Goal: Transaction & Acquisition: Register for event/course

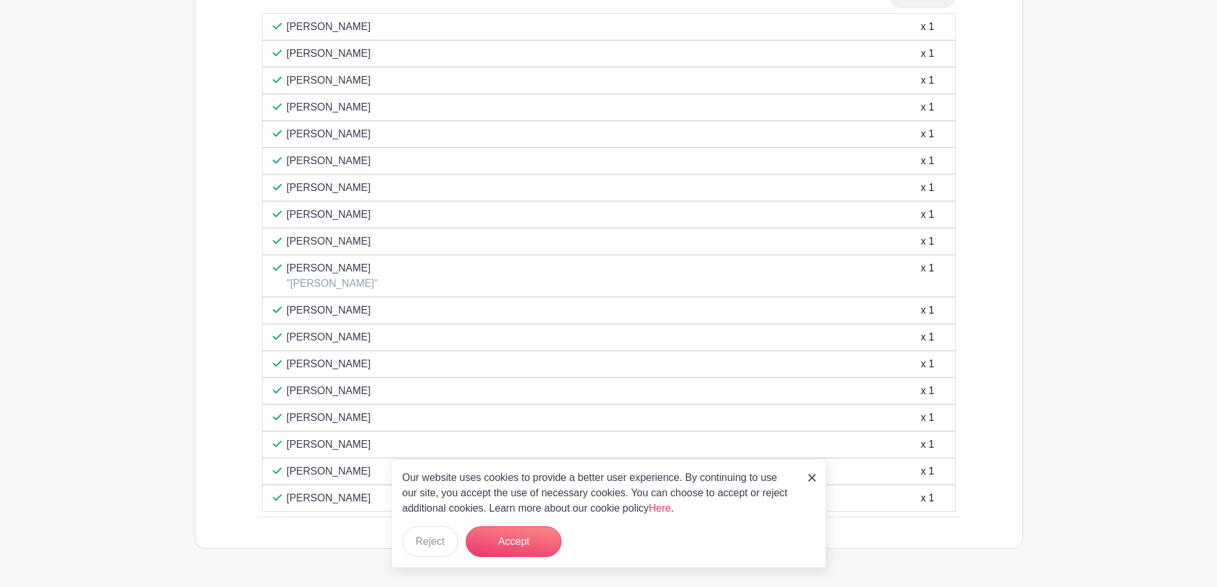
scroll to position [756, 0]
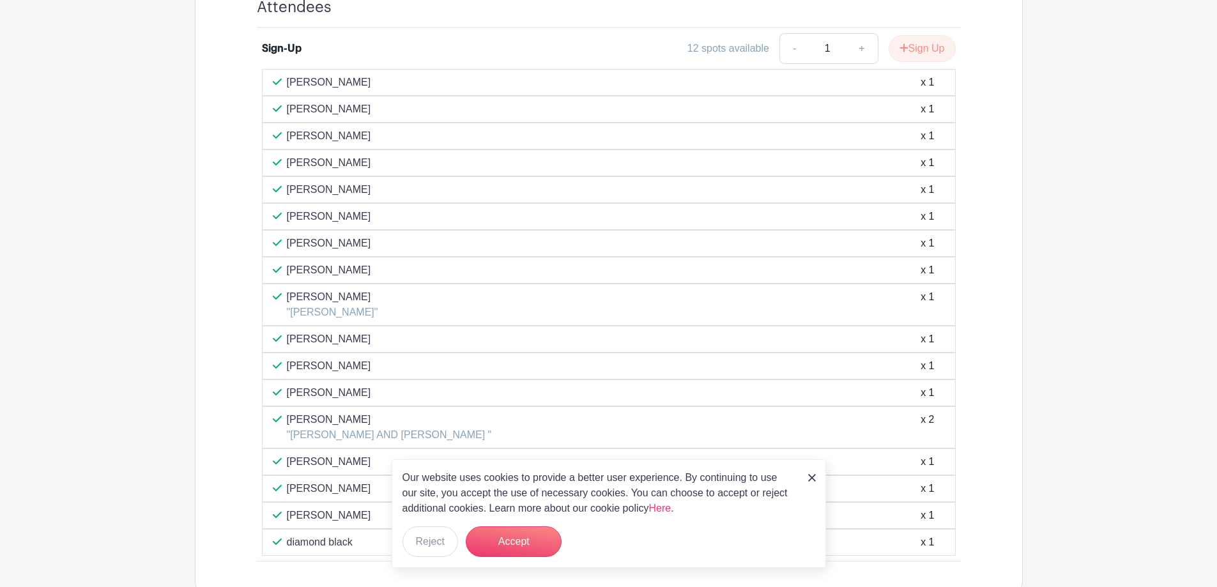
scroll to position [511, 0]
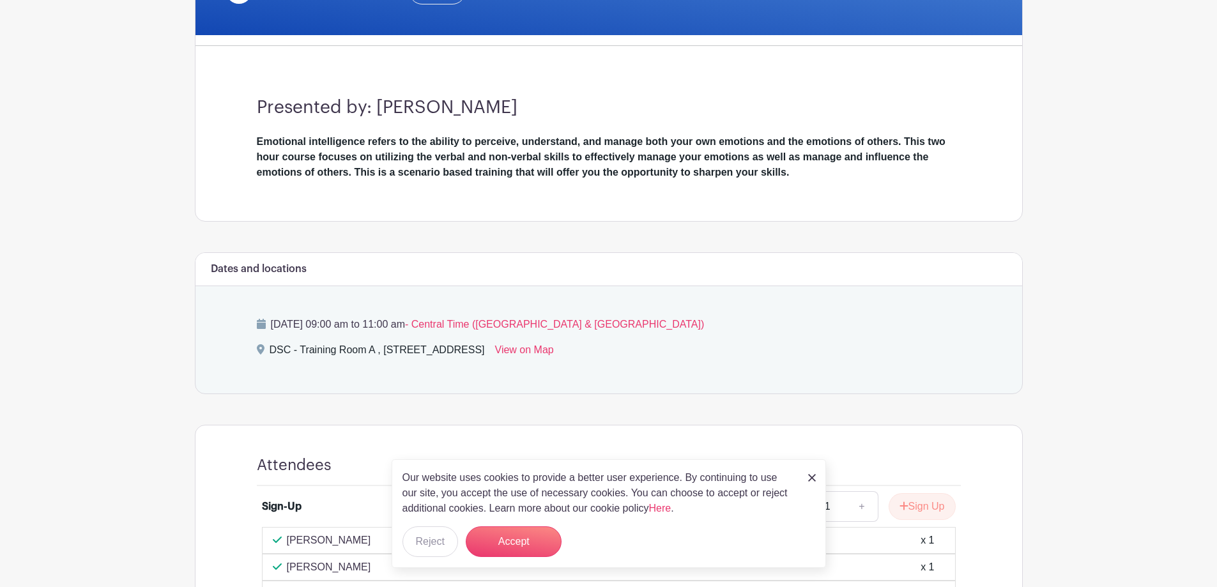
scroll to position [320, 0]
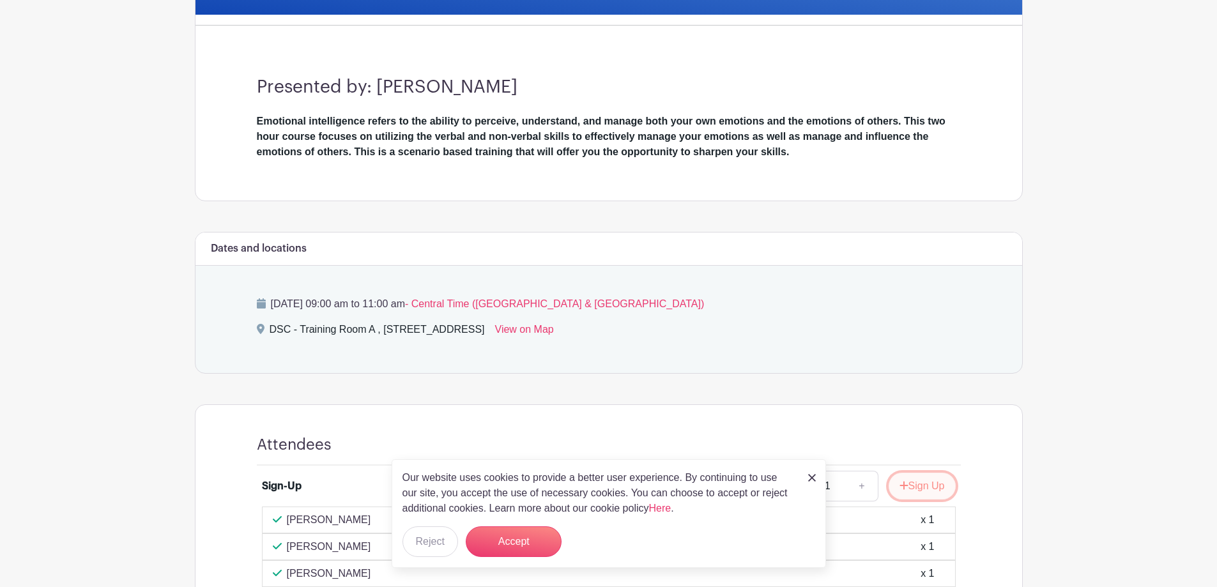
click at [943, 485] on button "Sign Up" at bounding box center [922, 486] width 67 height 27
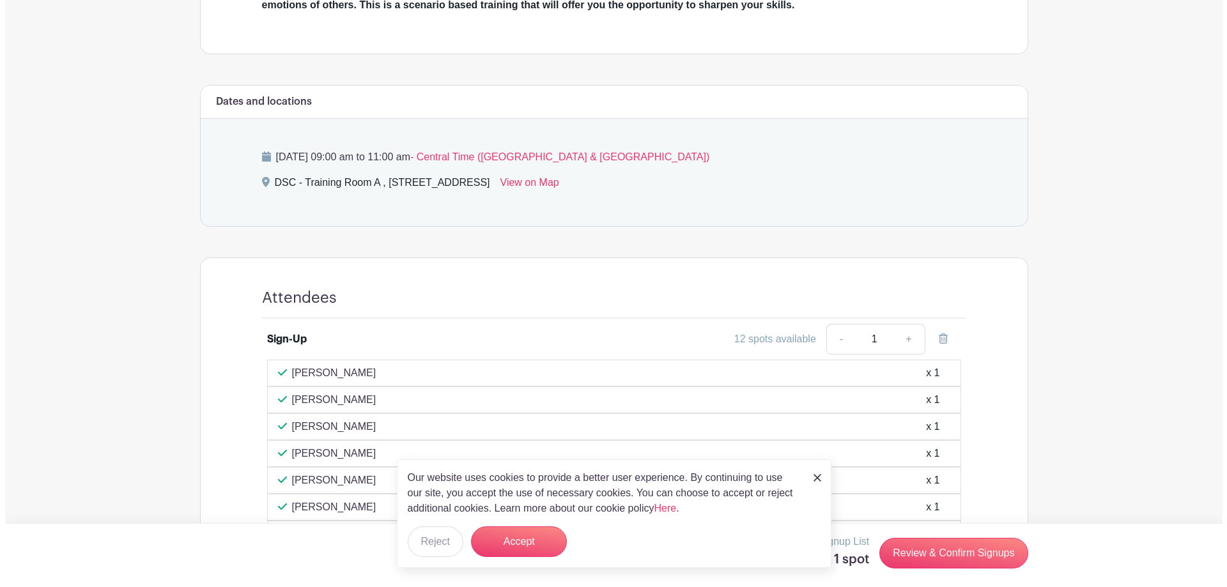
scroll to position [575, 0]
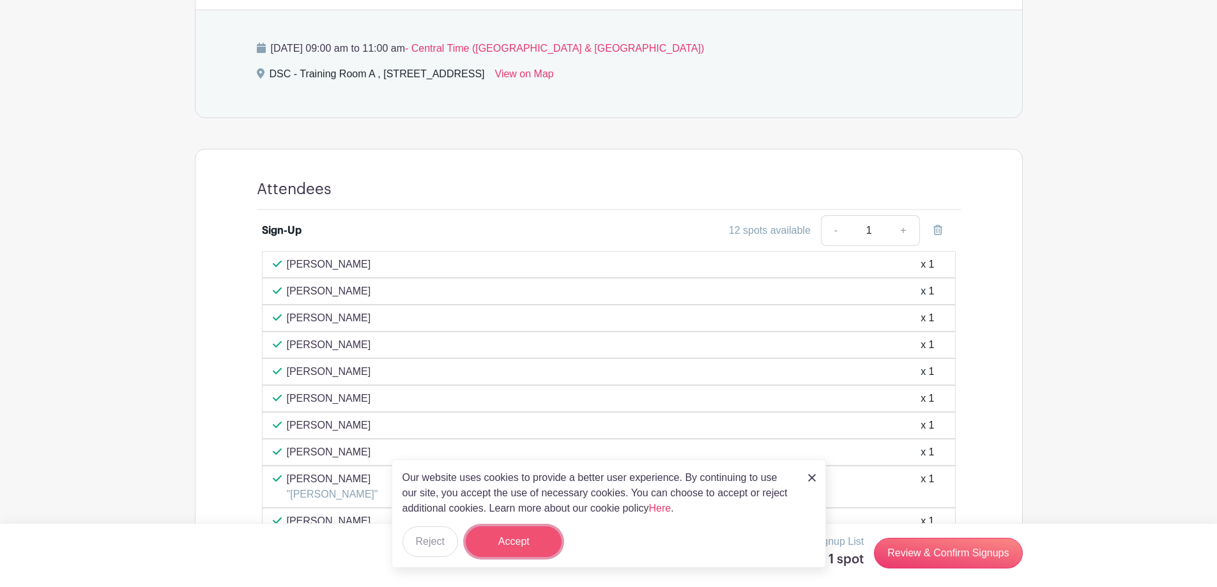
click at [537, 553] on button "Accept" at bounding box center [514, 542] width 96 height 31
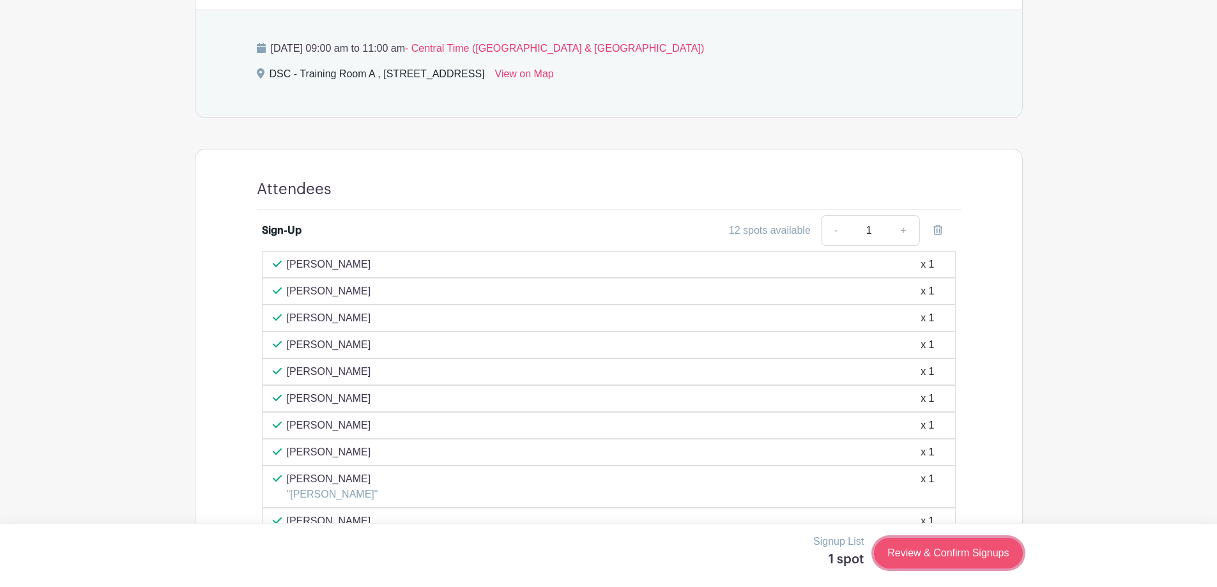
click at [982, 555] on link "Review & Confirm Signups" at bounding box center [948, 553] width 148 height 31
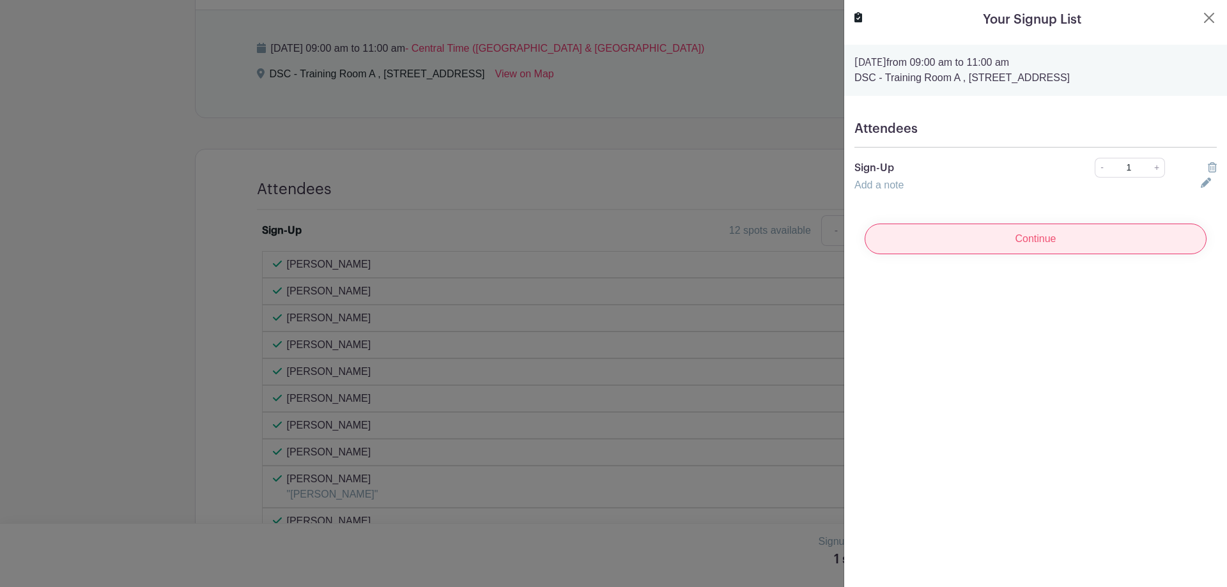
click at [1052, 243] on input "Continue" at bounding box center [1036, 239] width 342 height 31
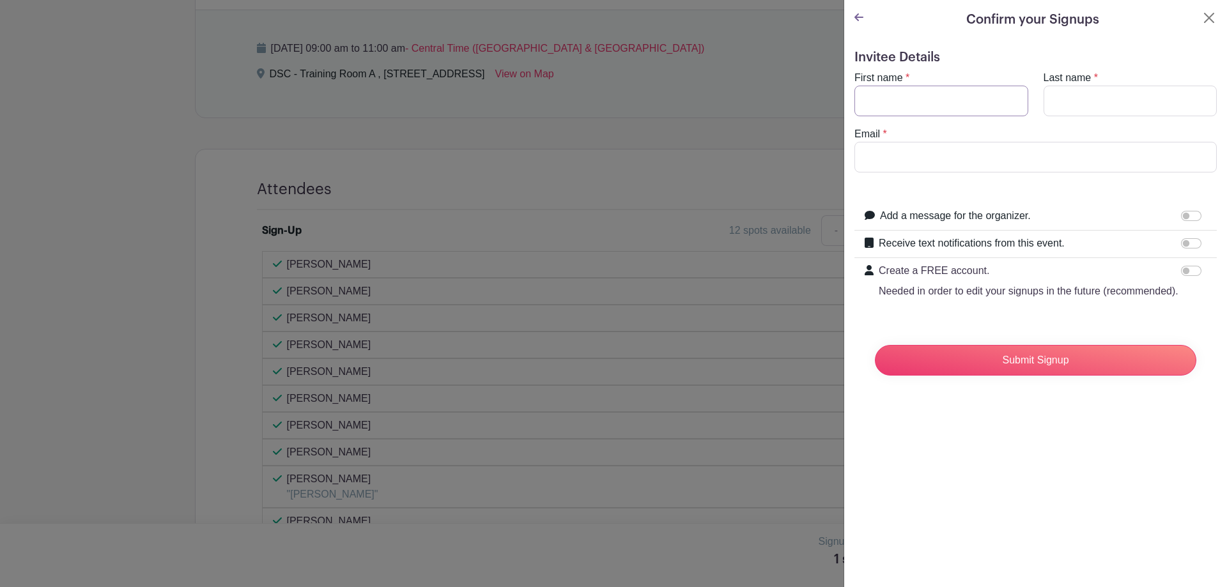
click at [892, 102] on input "First name" at bounding box center [941, 101] width 174 height 31
click at [914, 101] on input "jonatha" at bounding box center [941, 101] width 174 height 31
type input "[PERSON_NAME]"
type input "[EMAIL_ADDRESS][DOMAIN_NAME]"
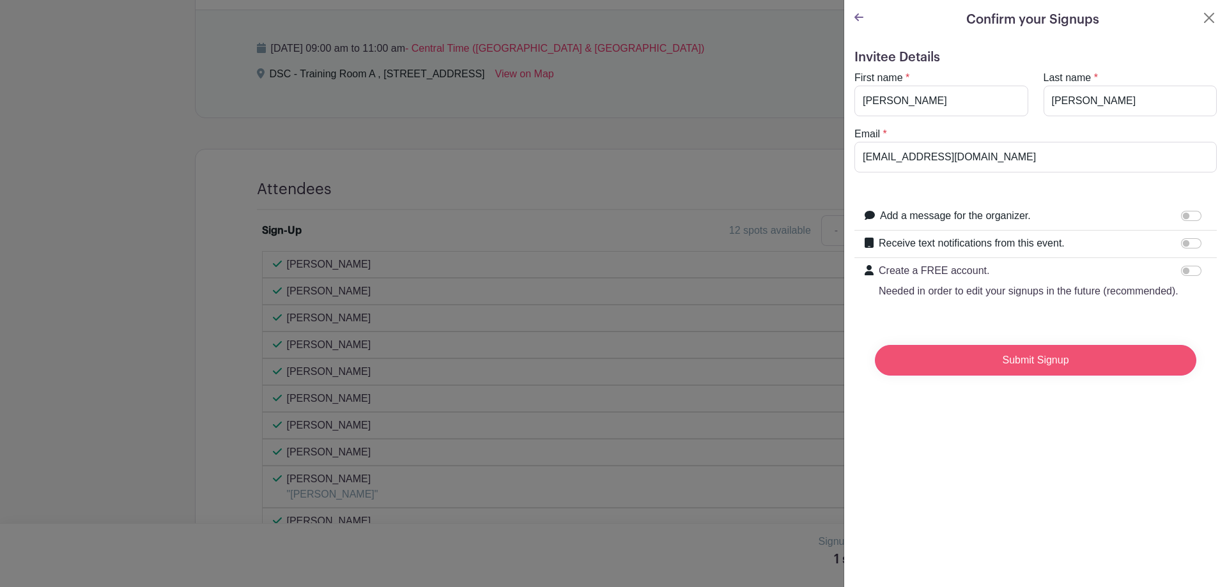
click at [1003, 376] on input "Submit Signup" at bounding box center [1035, 360] width 321 height 31
